Goal: Transaction & Acquisition: Purchase product/service

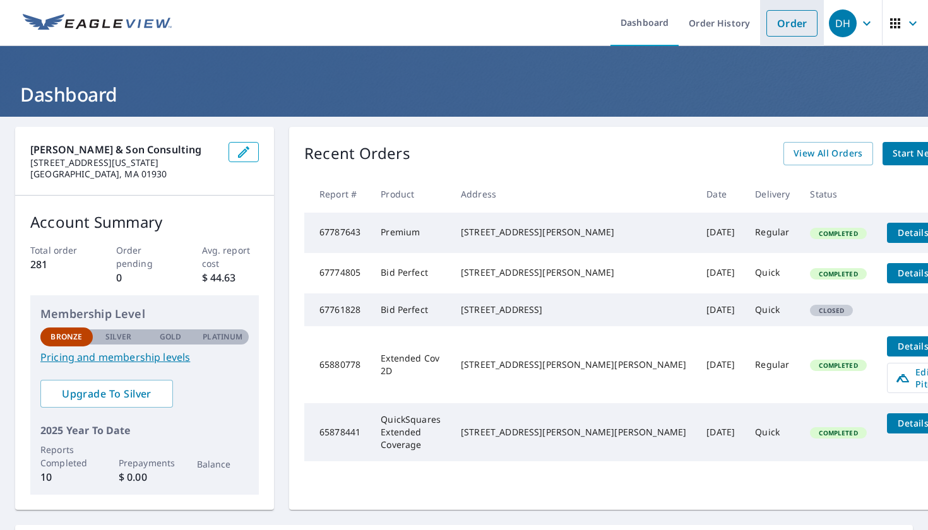
click at [784, 25] on link "Order" at bounding box center [791, 23] width 51 height 27
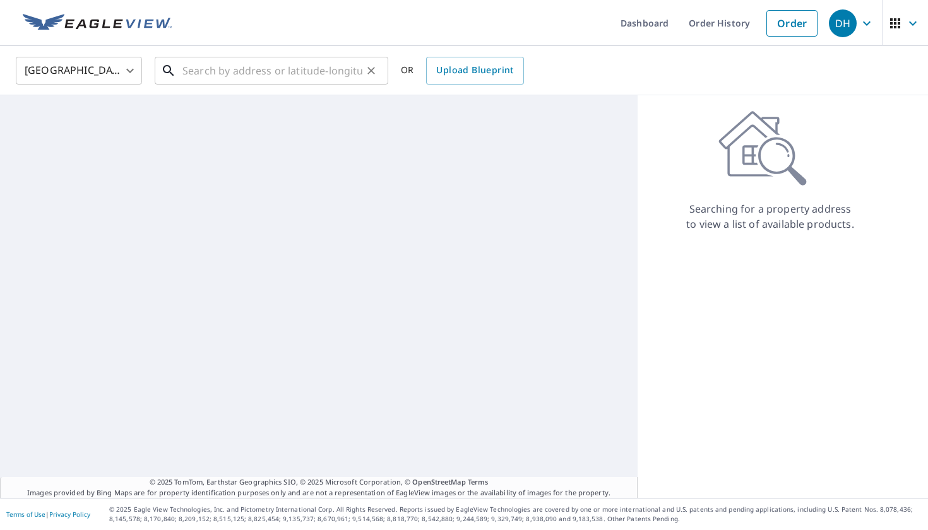
click at [305, 69] on input "text" at bounding box center [272, 70] width 180 height 35
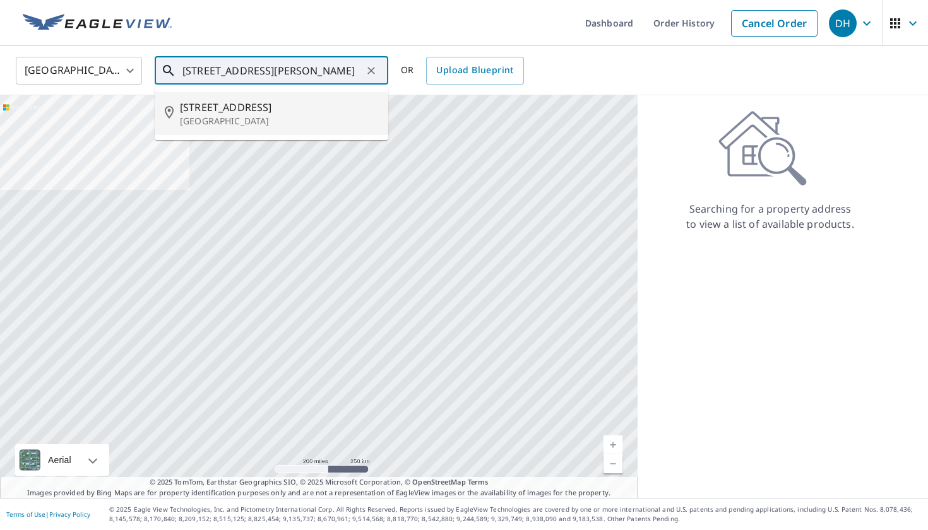
click at [256, 114] on span "[STREET_ADDRESS]" at bounding box center [279, 107] width 198 height 15
type input "[STREET_ADDRESS]"
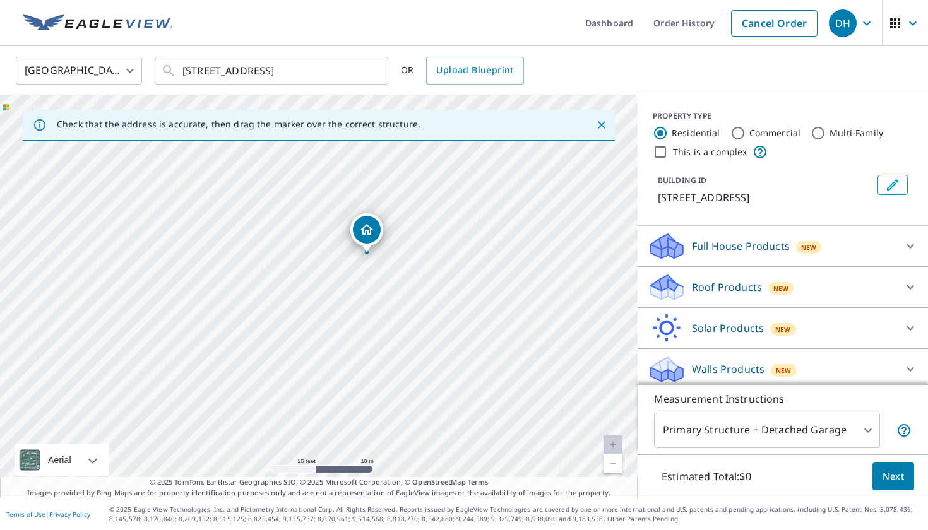
drag, startPoint x: 360, startPoint y: 276, endPoint x: 421, endPoint y: 312, distance: 71.0
click at [421, 312] on div "[STREET_ADDRESS]" at bounding box center [318, 296] width 637 height 403
click at [866, 427] on body "DH DH Dashboard Order History Cancel Order DH [GEOGRAPHIC_DATA] [GEOGRAPHIC_DAT…" at bounding box center [464, 265] width 928 height 530
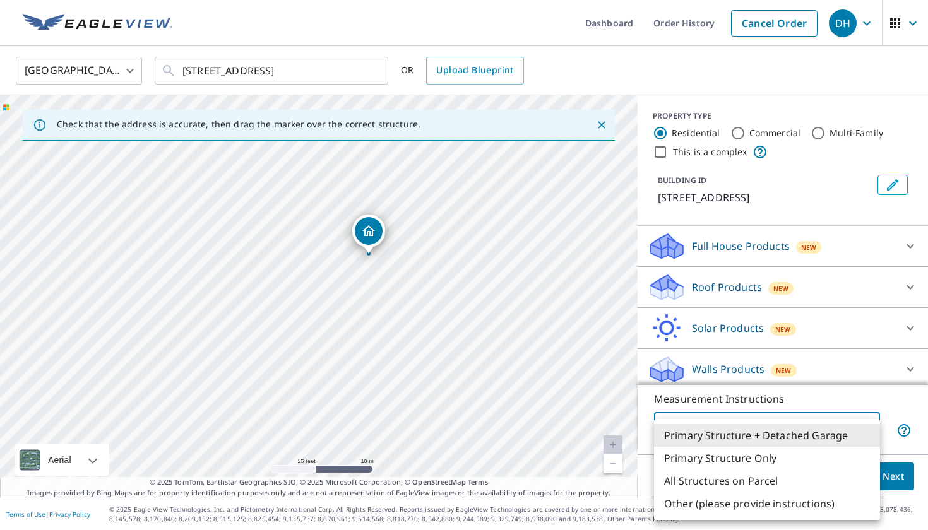
click at [854, 435] on li "Primary Structure + Detached Garage" at bounding box center [767, 435] width 226 height 23
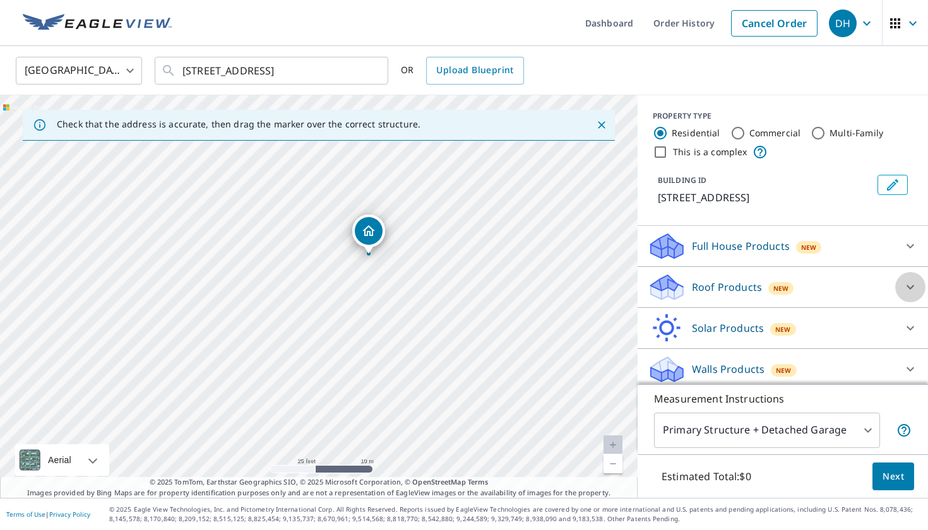
click at [907, 286] on icon at bounding box center [910, 287] width 8 height 4
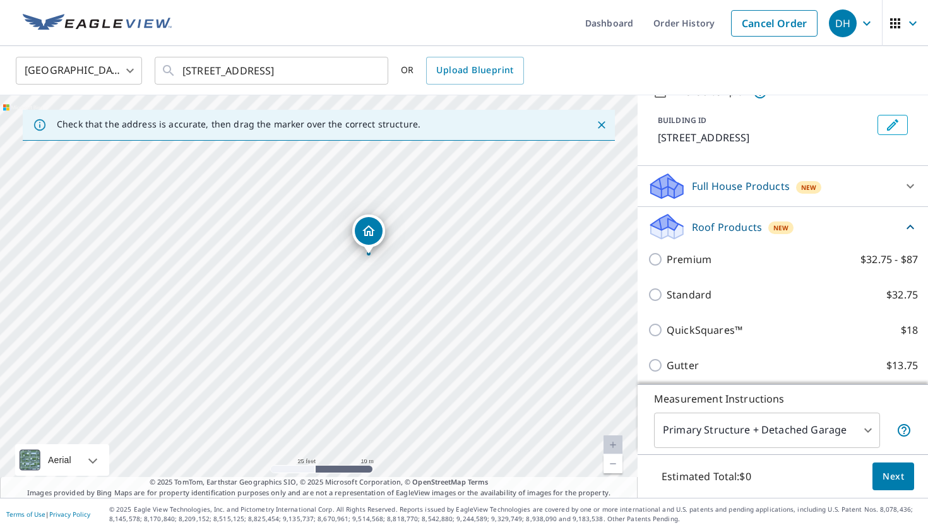
scroll to position [128, 0]
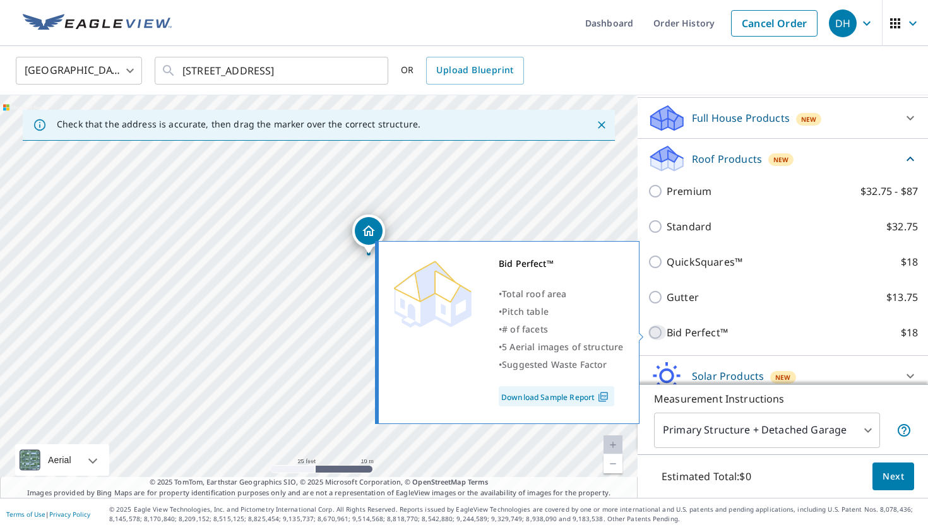
click at [657, 334] on input "Bid Perfect™ $18" at bounding box center [656, 332] width 19 height 15
checkbox input "true"
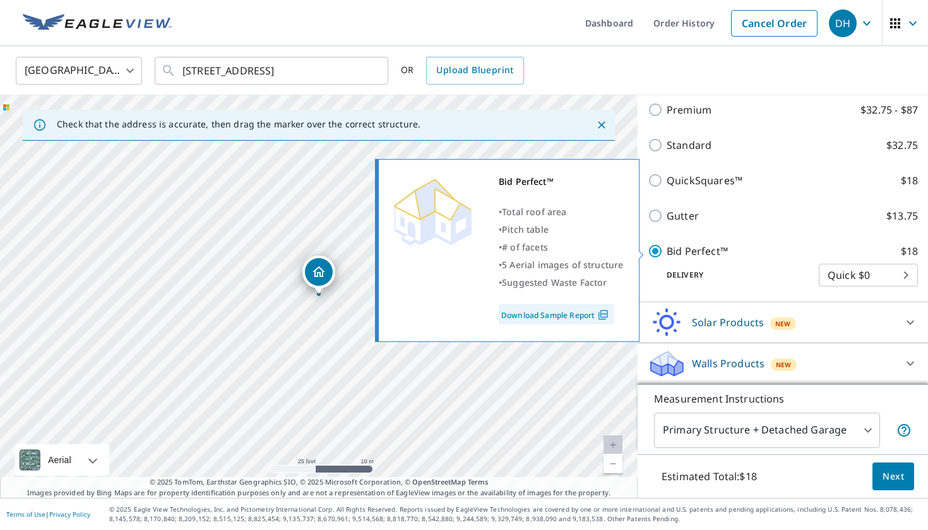
scroll to position [229, 0]
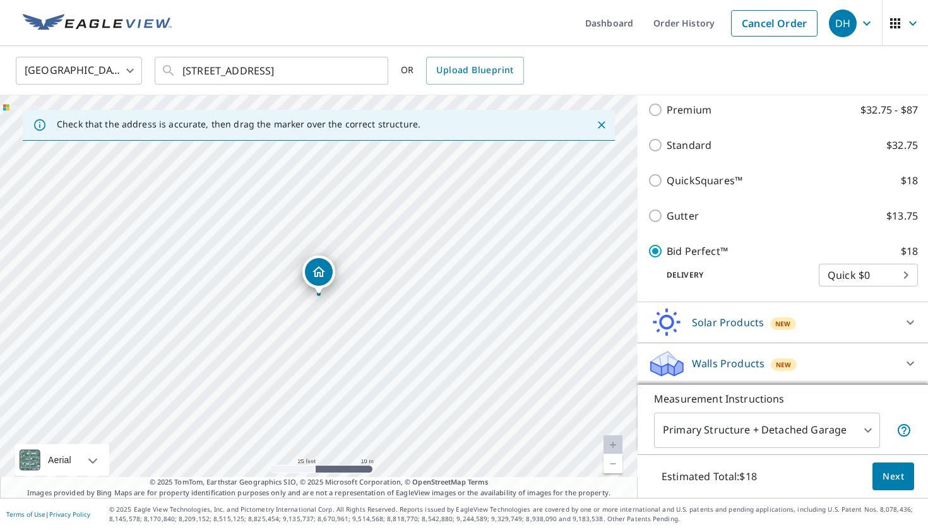
click at [888, 482] on span "Next" at bounding box center [892, 477] width 21 height 16
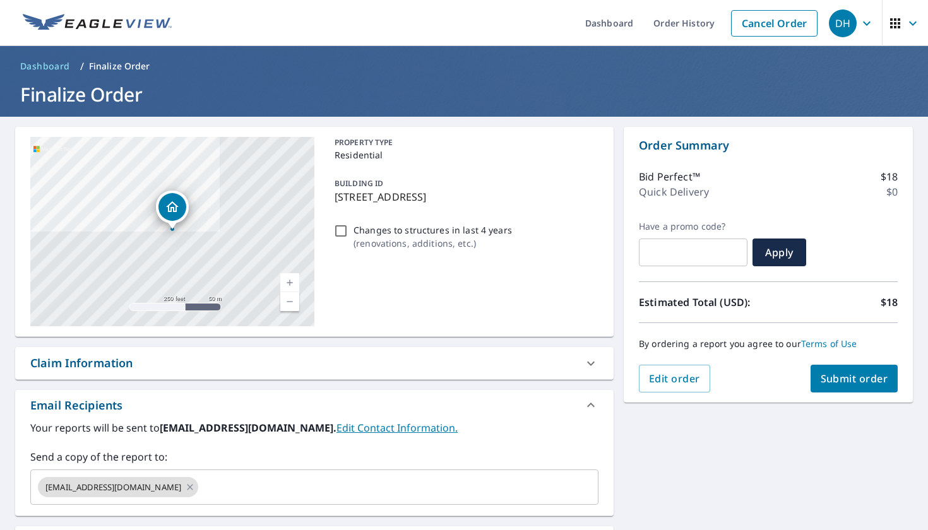
click at [866, 379] on span "Submit order" at bounding box center [854, 379] width 68 height 14
checkbox input "true"
